Goal: Task Accomplishment & Management: Complete application form

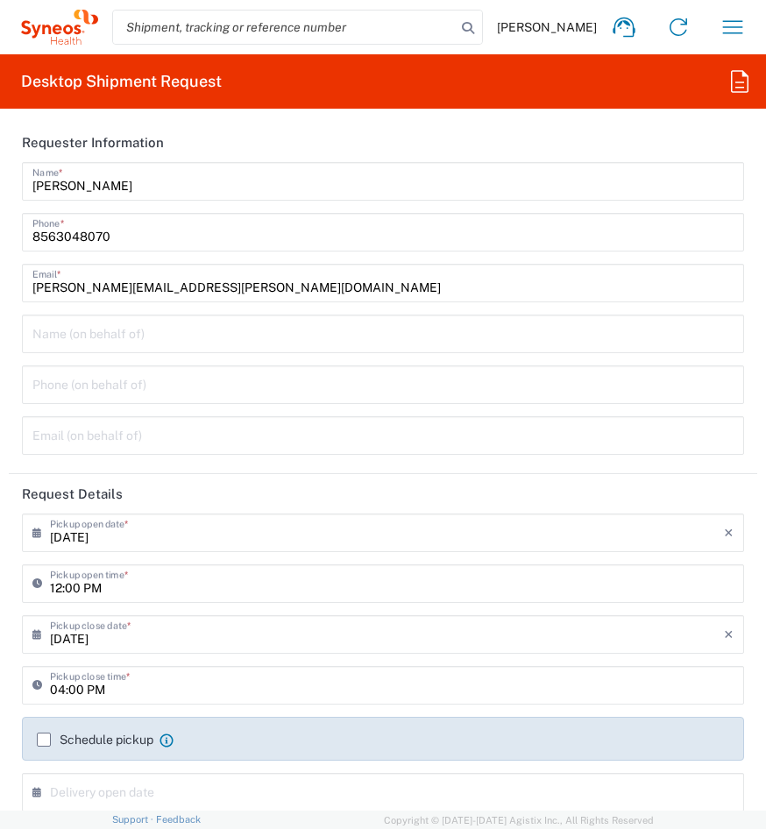
scroll to position [1340, 0]
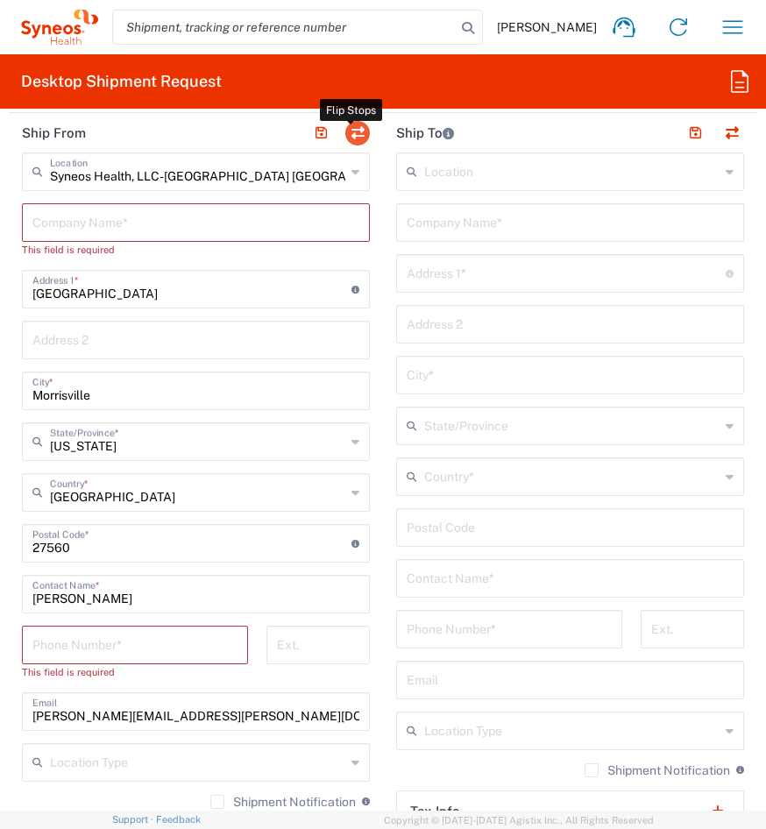
click at [359, 133] on button "button" at bounding box center [357, 133] width 25 height 25
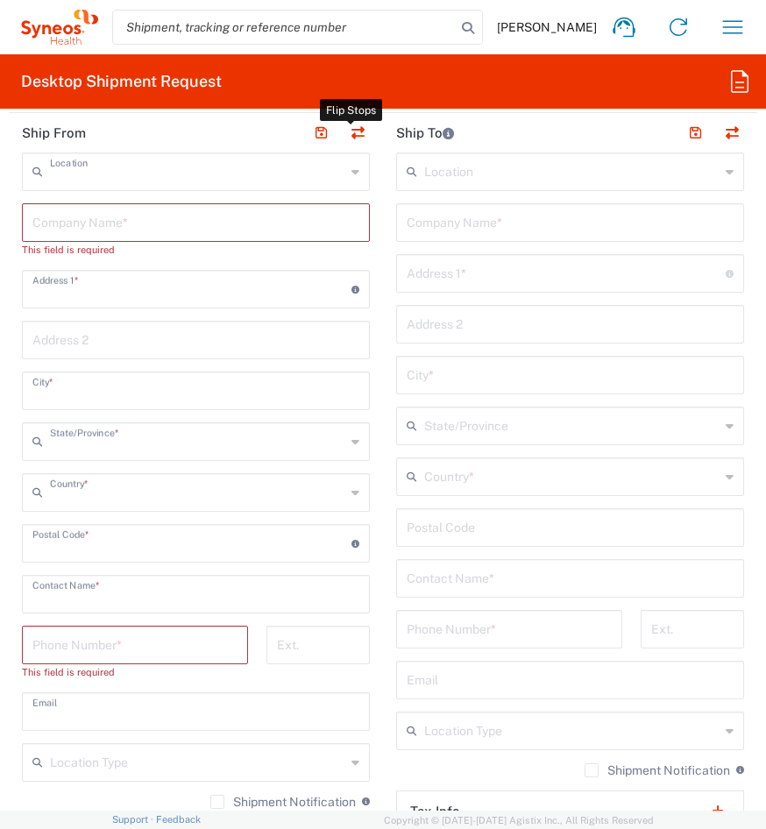
type input "EORI"
type input "Syneos Health, LLC-[GEOGRAPHIC_DATA] [GEOGRAPHIC_DATA] [GEOGRAPHIC_DATA]"
type input "[GEOGRAPHIC_DATA]"
type input "Morrisville"
type input "[GEOGRAPHIC_DATA]"
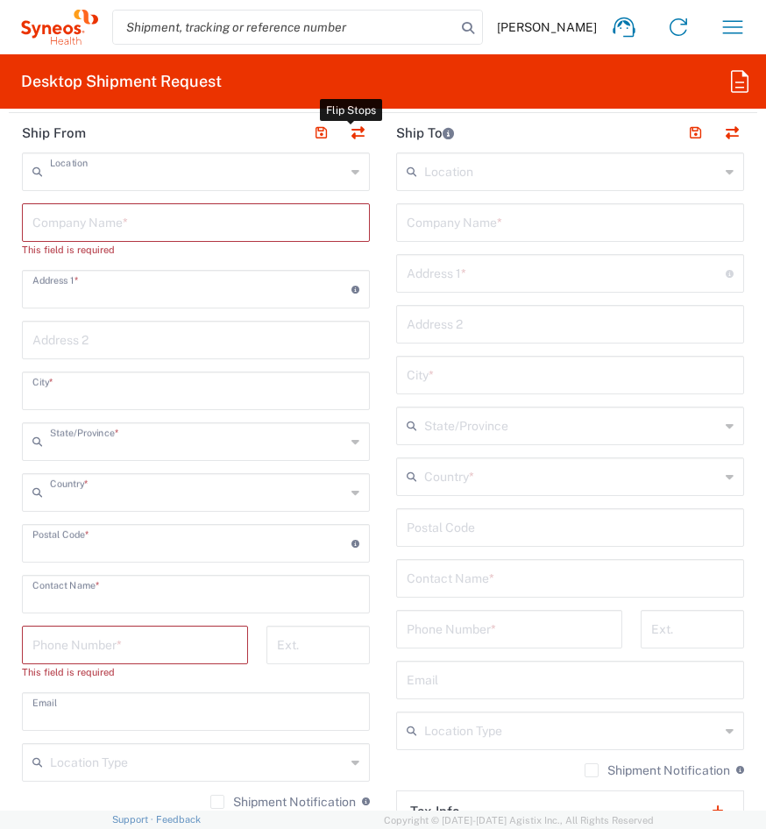
type input "27560"
type input "[PERSON_NAME]"
type input "[PERSON_NAME][EMAIL_ADDRESS][PERSON_NAME][DOMAIN_NAME]"
type input "TIN"
type input "592407464"
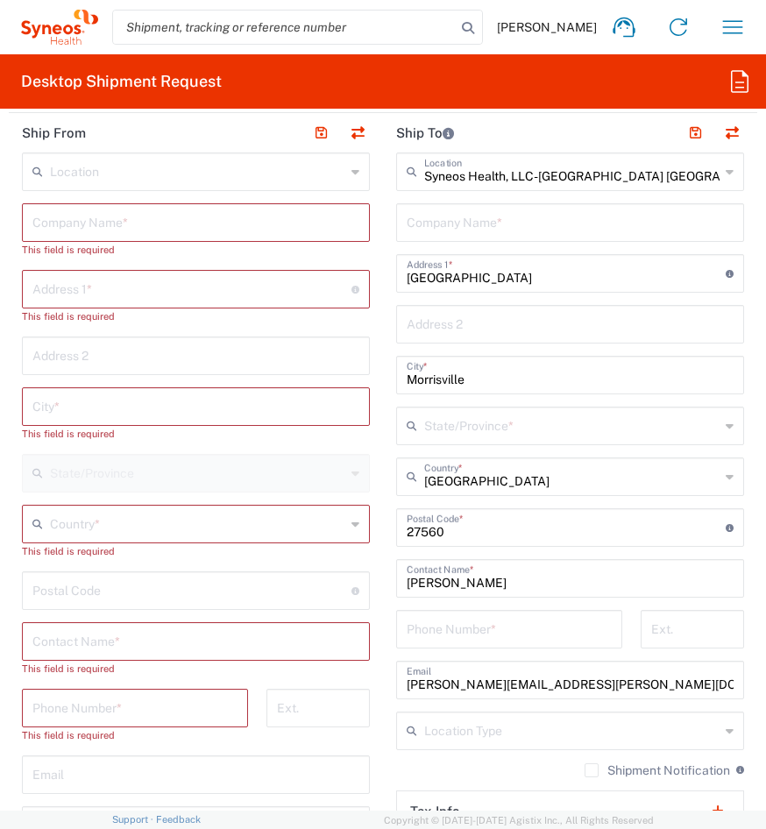
type input "[US_STATE]"
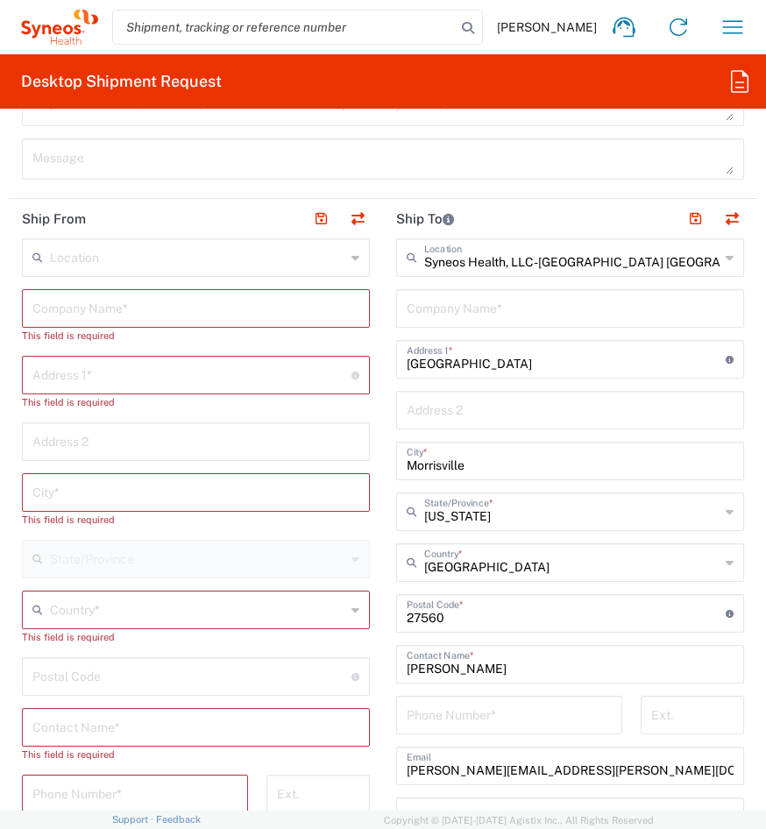
click at [230, 259] on input "text" at bounding box center [197, 256] width 295 height 31
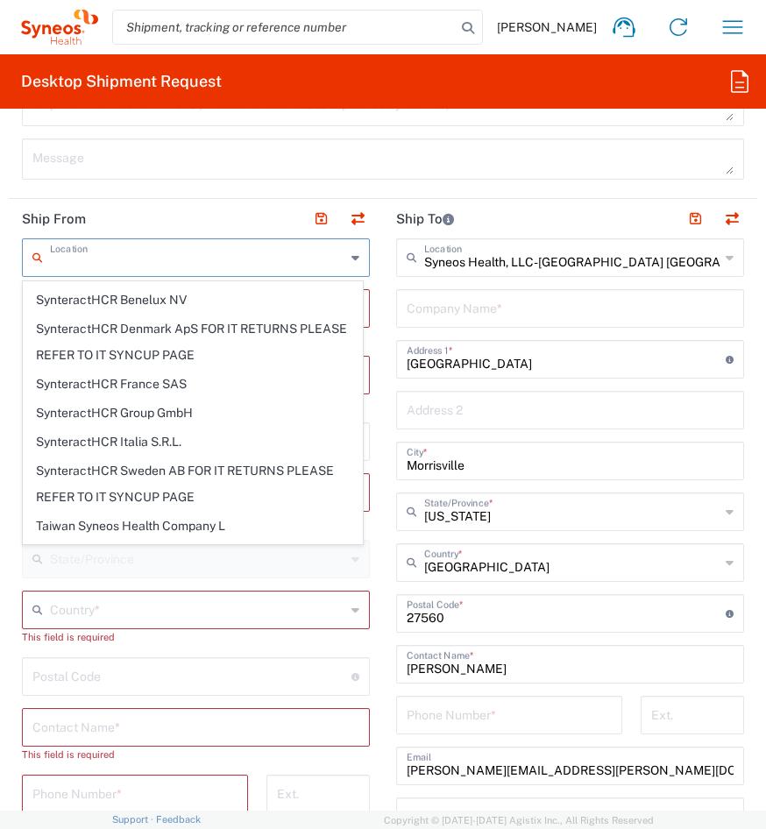
scroll to position [4118, 0]
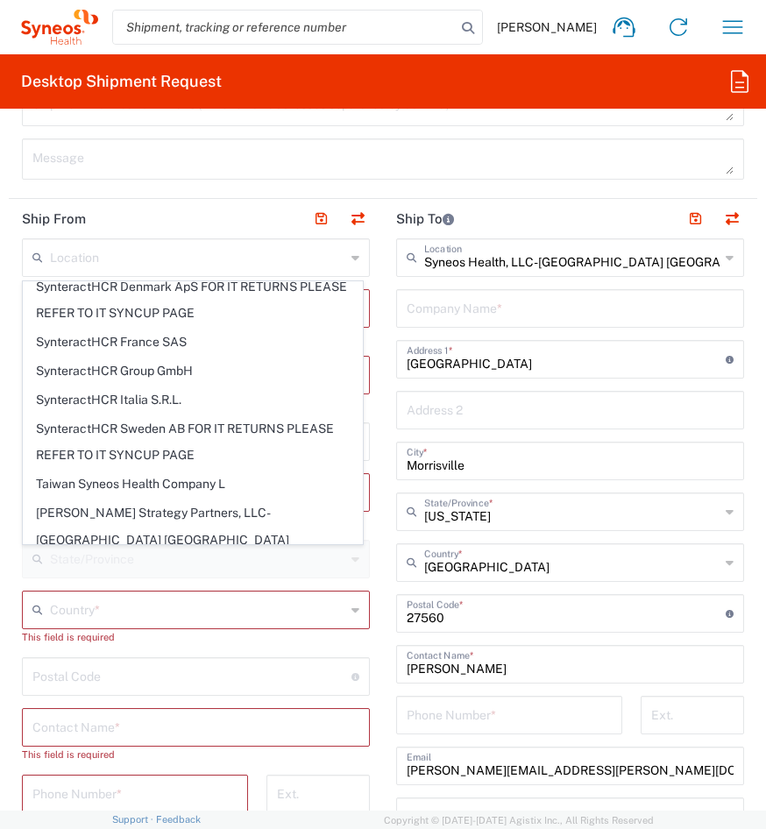
click at [264, 212] on header "Ship From" at bounding box center [196, 218] width 374 height 39
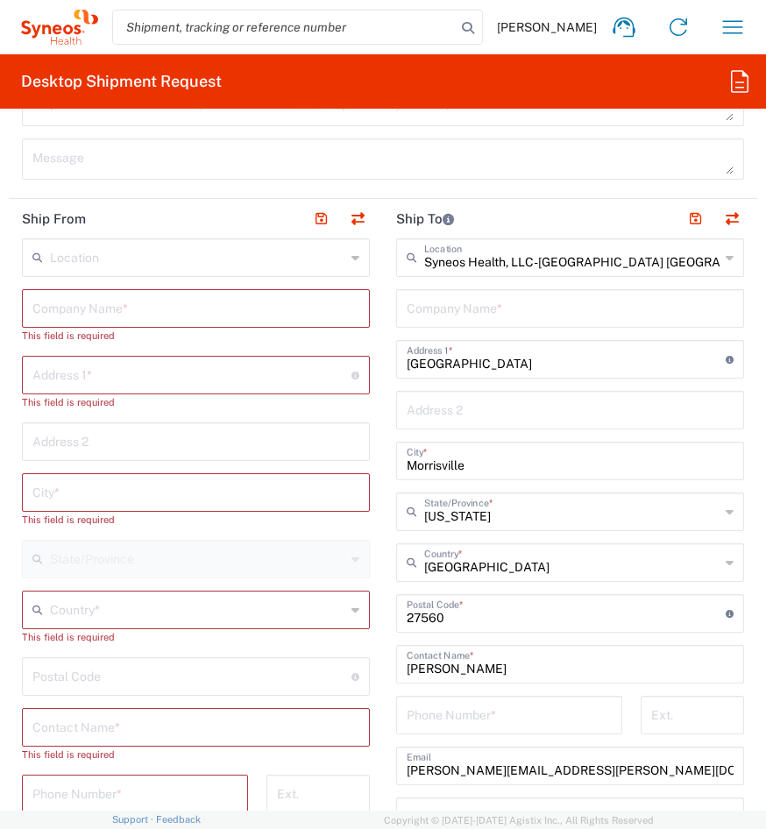
click at [437, 302] on input "text" at bounding box center [570, 307] width 327 height 31
type input "Syneos Heal"
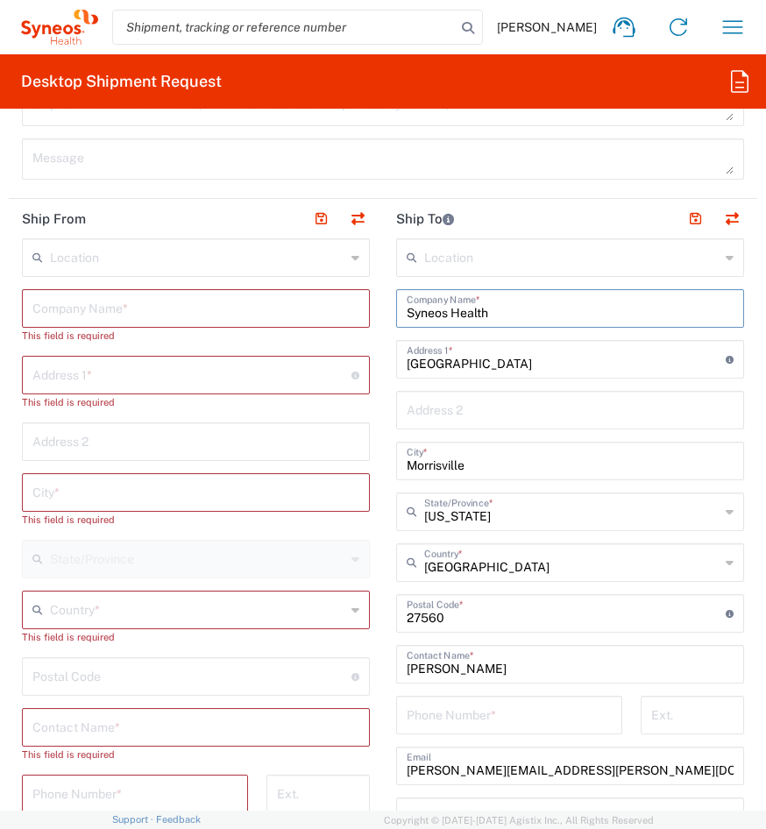
type input "Syneos Health"
click at [96, 220] on header "Ship From" at bounding box center [196, 218] width 374 height 39
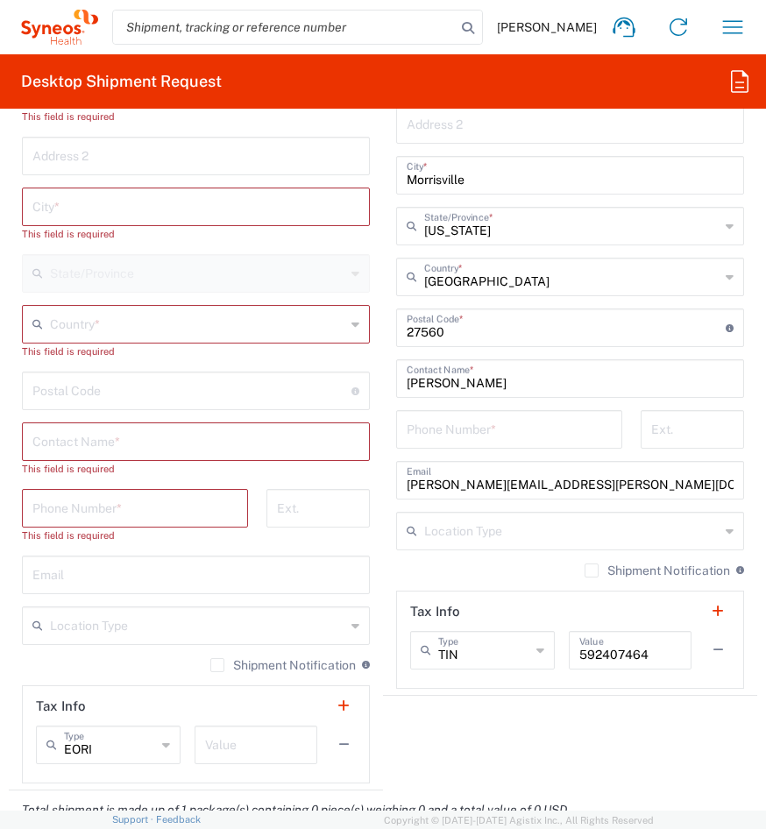
scroll to position [1488, 0]
